Goal: Navigation & Orientation: Find specific page/section

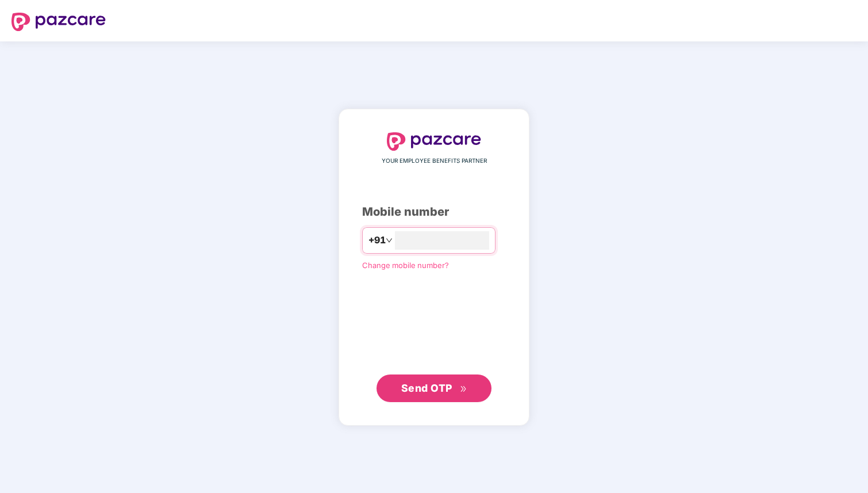
type input "**********"
click at [458, 387] on span "Send OTP" at bounding box center [434, 388] width 66 height 16
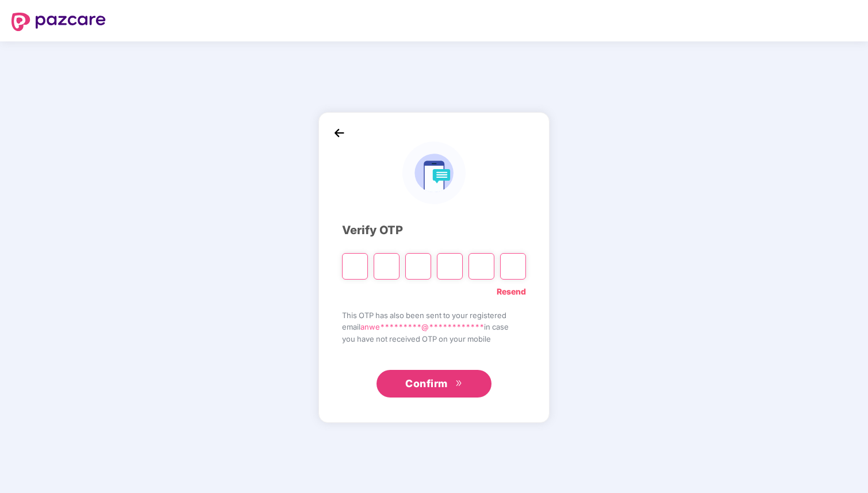
type input "*"
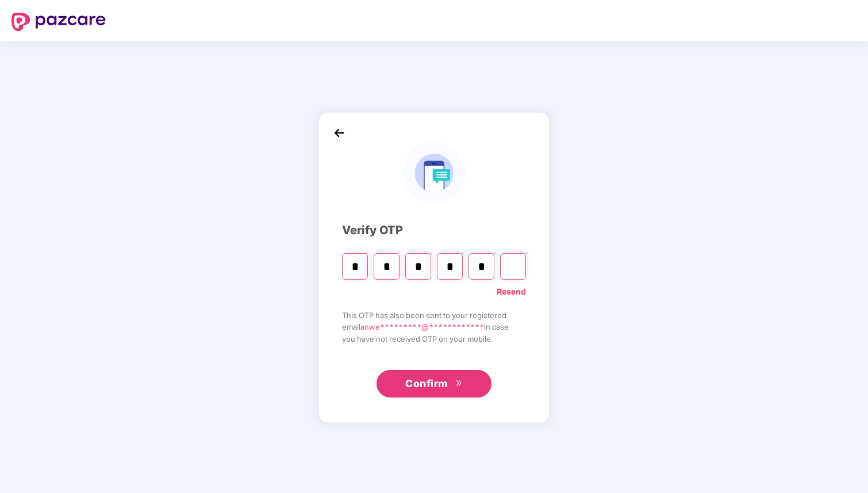
type input "*"
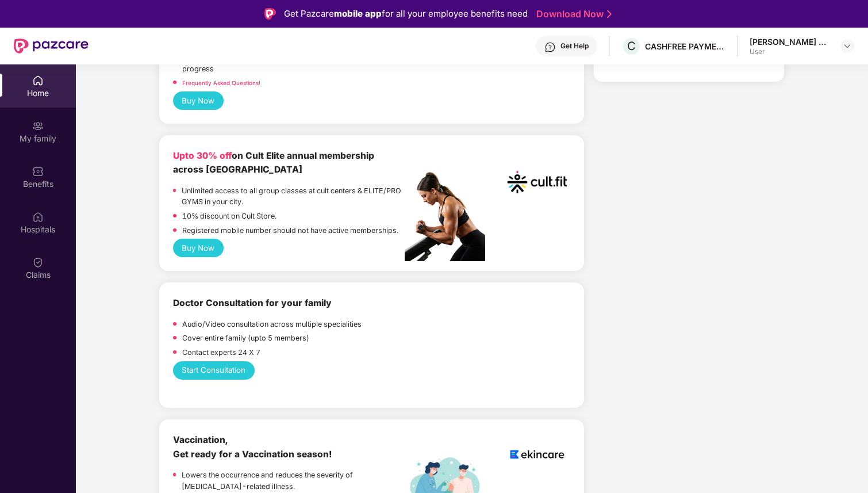
scroll to position [427, 0]
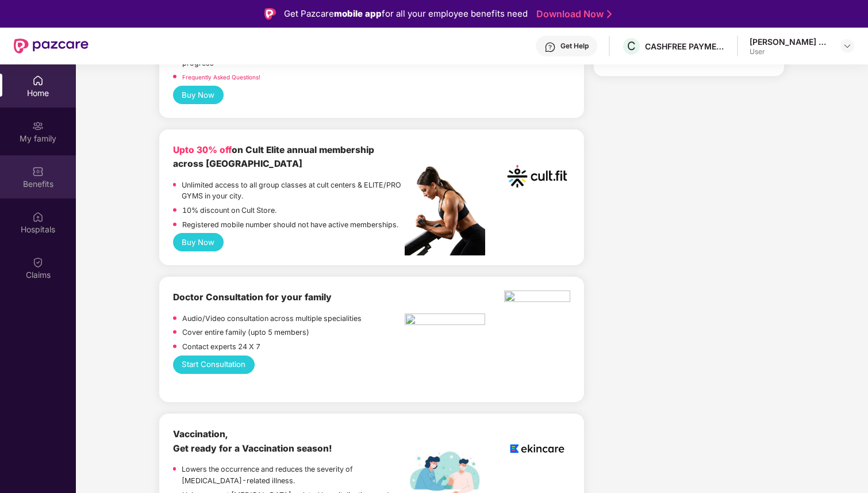
click at [46, 177] on div "Benefits" at bounding box center [38, 176] width 76 height 43
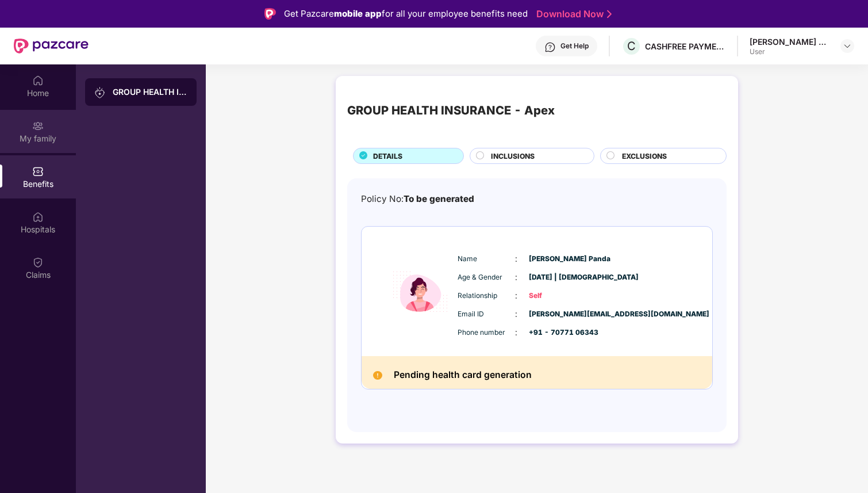
click at [47, 133] on div "My family" at bounding box center [38, 138] width 76 height 11
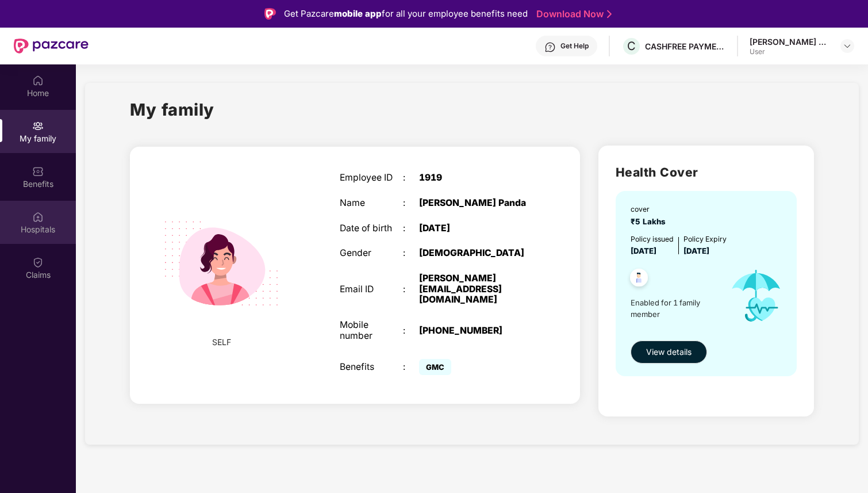
click at [38, 218] on img at bounding box center [37, 216] width 11 height 11
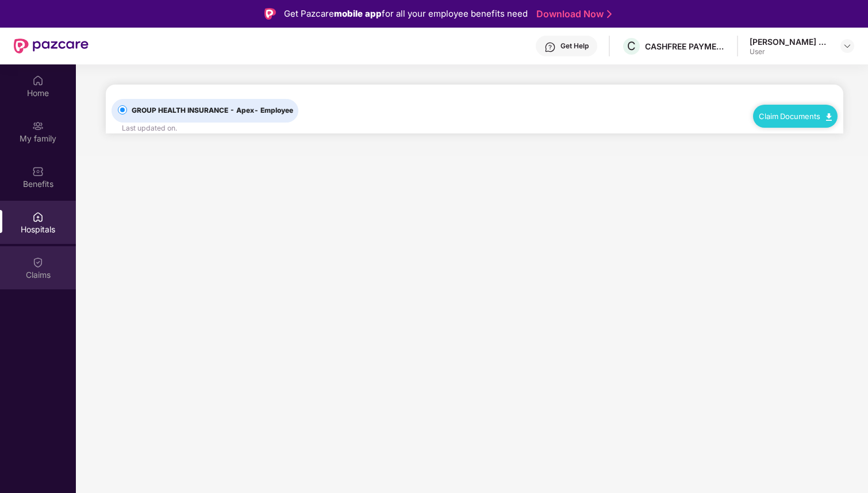
click at [45, 262] on div "Claims" at bounding box center [38, 267] width 76 height 43
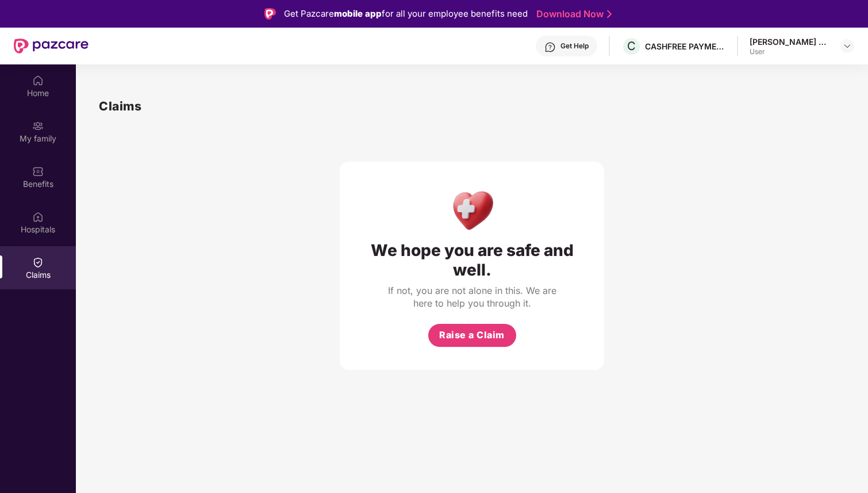
click at [855, 44] on header "Get Help C CASHFREE PAYMENTS INDIA PVT. LTD. [PERSON_NAME] Panda User" at bounding box center [434, 46] width 868 height 37
click at [845, 44] on img at bounding box center [847, 45] width 9 height 9
click at [776, 113] on div "User" at bounding box center [798, 114] width 94 height 9
click at [42, 90] on div "Home" at bounding box center [38, 92] width 76 height 11
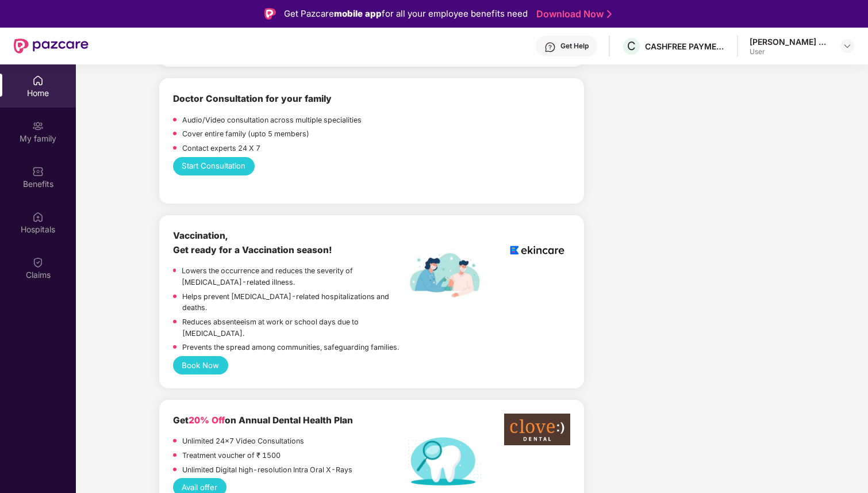
scroll to position [634, 0]
